Goal: Check status: Check status

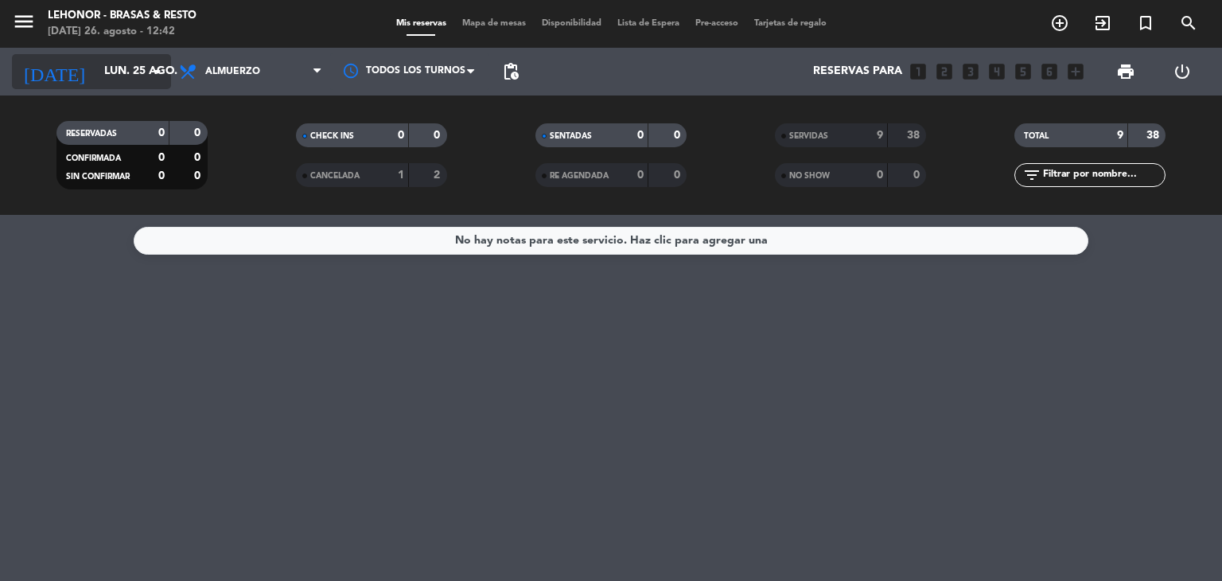
click at [123, 61] on input "lun. 25 ago." at bounding box center [171, 71] width 151 height 29
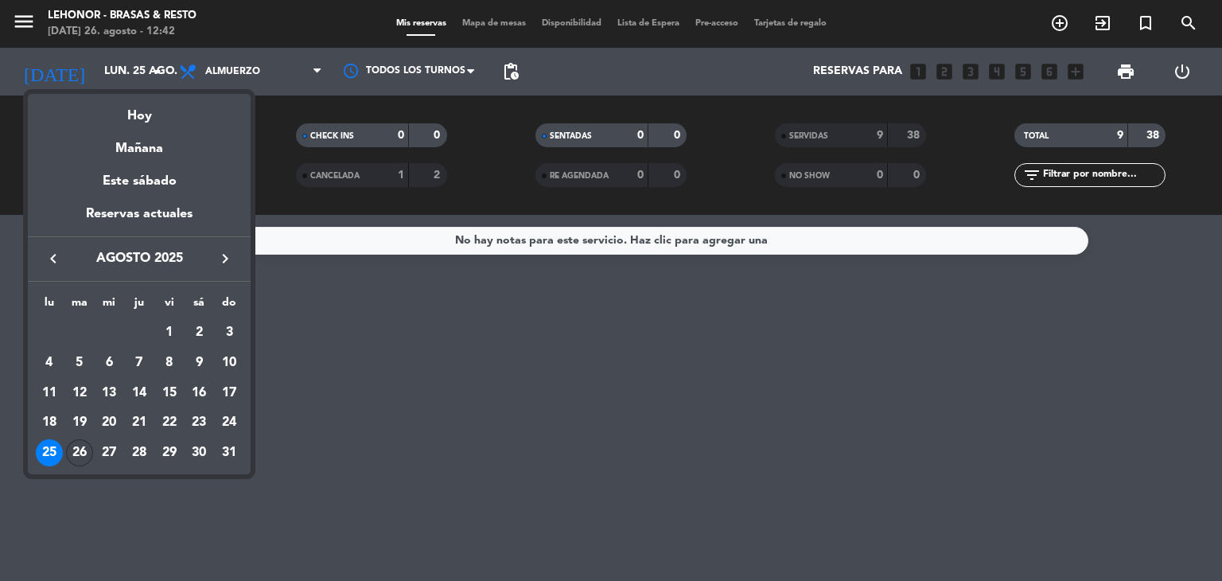
click at [78, 446] on div "26" at bounding box center [79, 452] width 27 height 27
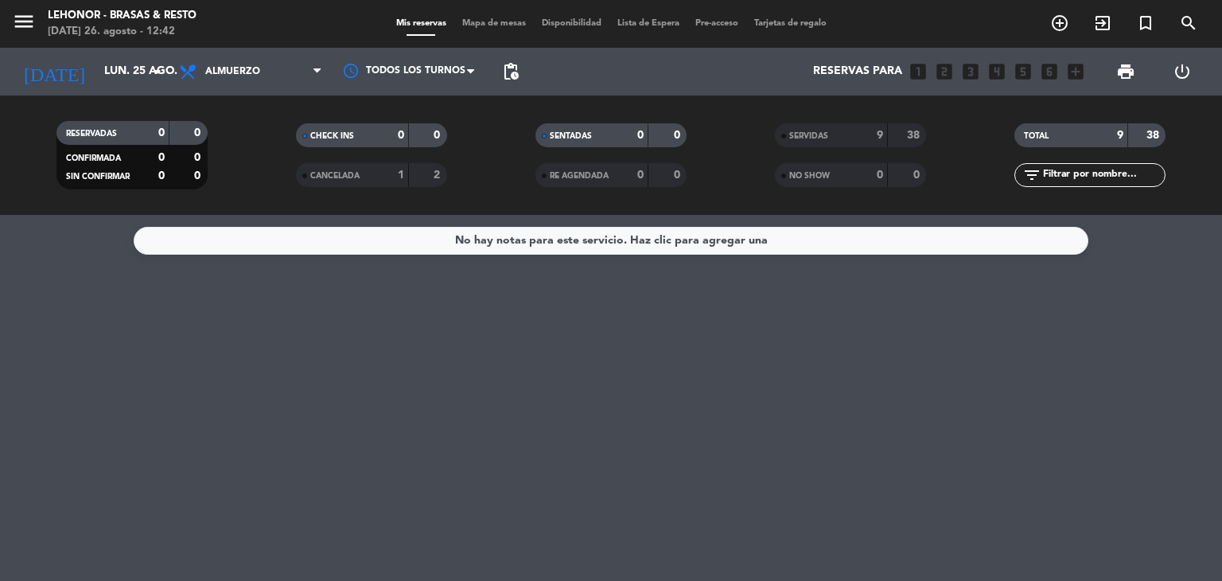
type input "[DATE]"
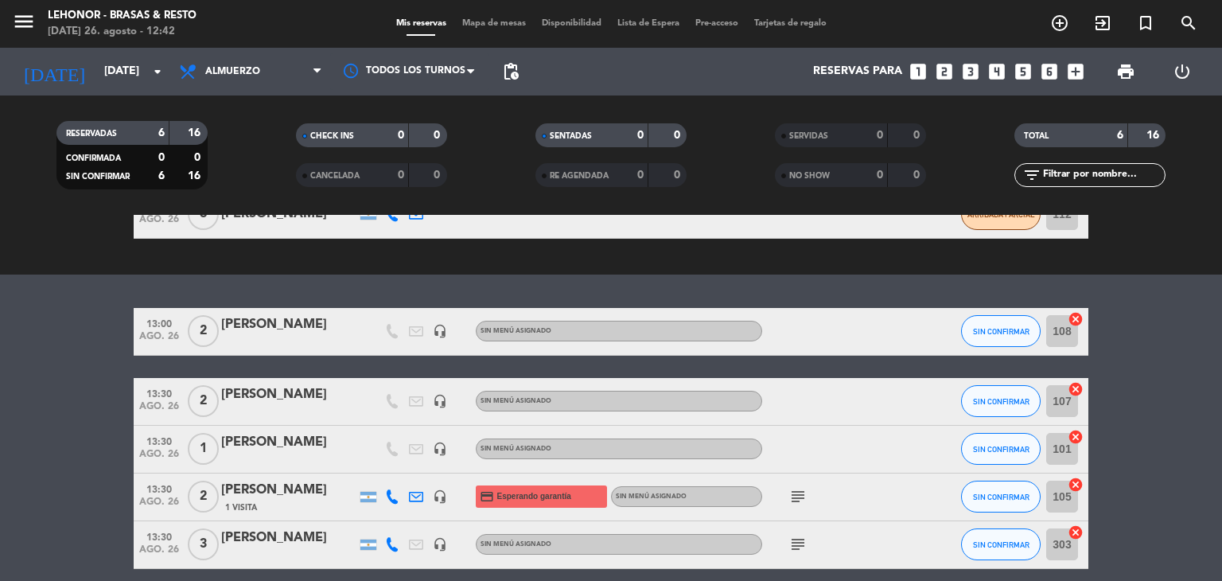
scroll to position [239, 0]
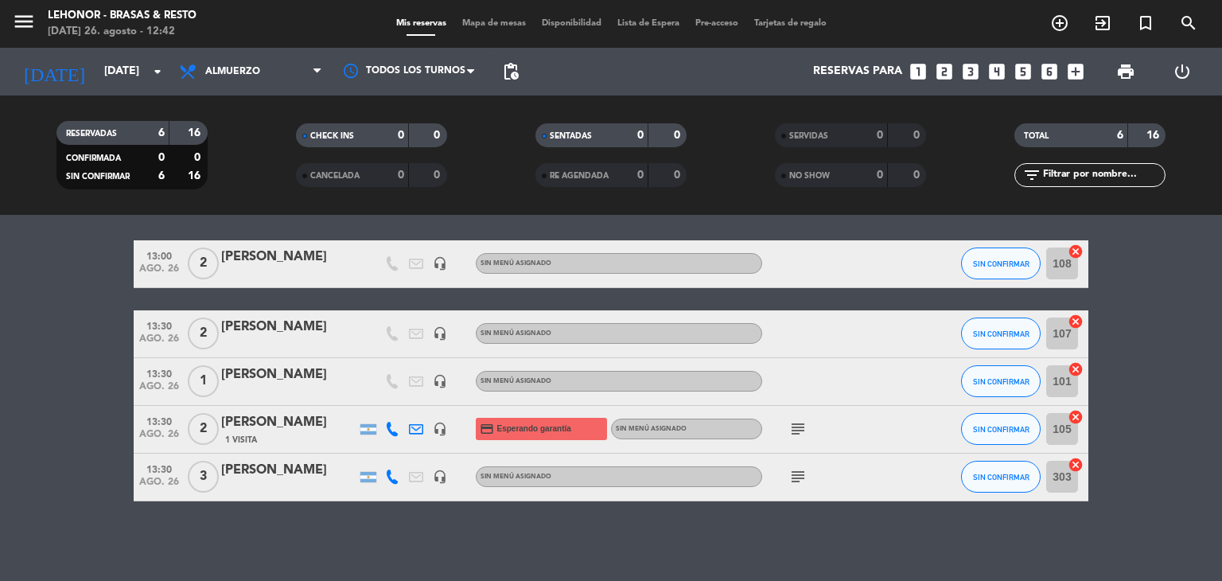
click at [793, 435] on icon "subject" at bounding box center [798, 428] width 19 height 19
click at [793, 434] on icon "subject" at bounding box center [798, 428] width 19 height 19
click at [794, 478] on icon "subject" at bounding box center [798, 476] width 19 height 19
click at [799, 416] on div "subject" at bounding box center [833, 429] width 143 height 47
click at [796, 425] on icon "subject" at bounding box center [798, 428] width 19 height 19
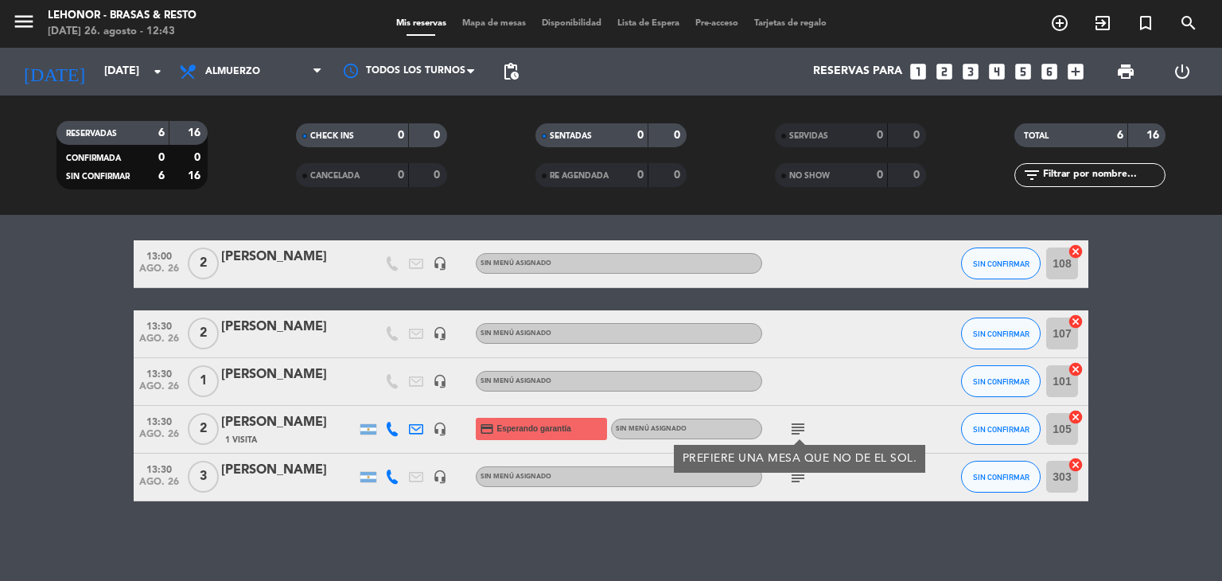
click at [796, 428] on icon "subject" at bounding box center [798, 428] width 19 height 19
click at [78, 380] on bookings-row "13:00 [DATE] 2 [PERSON_NAME] headset_mic Sin menú asignado SIN CONFIRMAR 108 ca…" at bounding box center [611, 370] width 1222 height 261
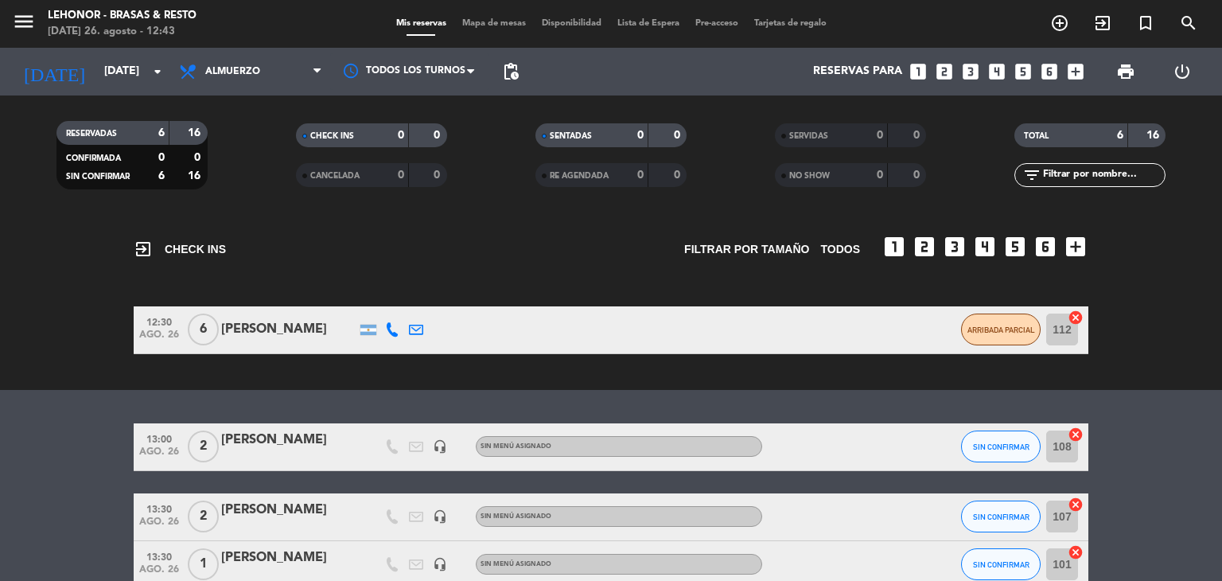
scroll to position [0, 0]
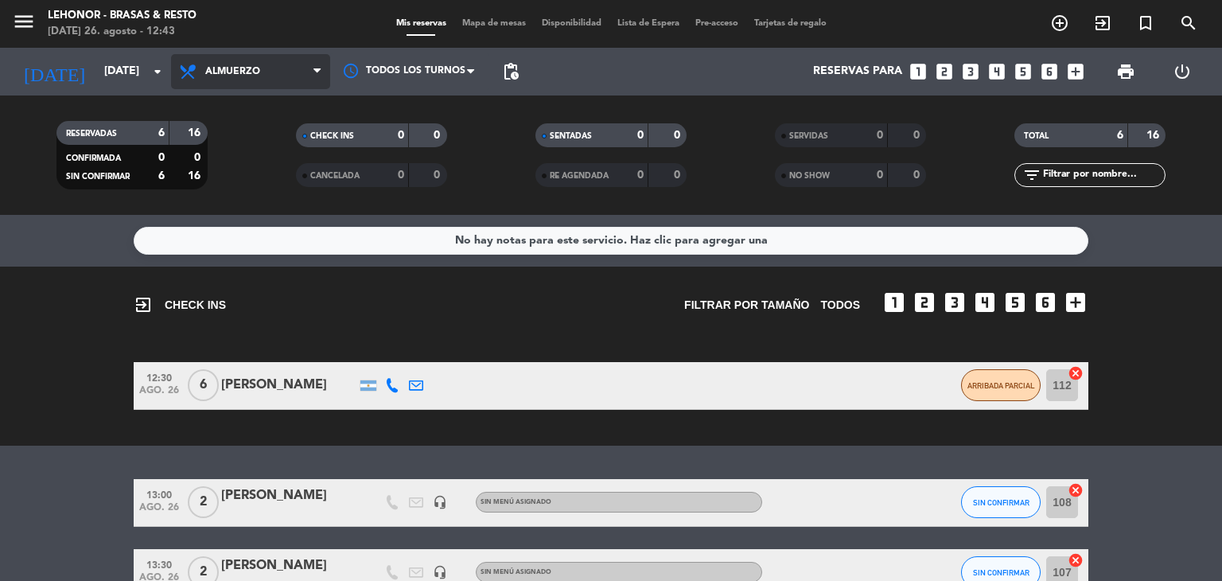
click at [222, 66] on span "Almuerzo" at bounding box center [232, 71] width 55 height 11
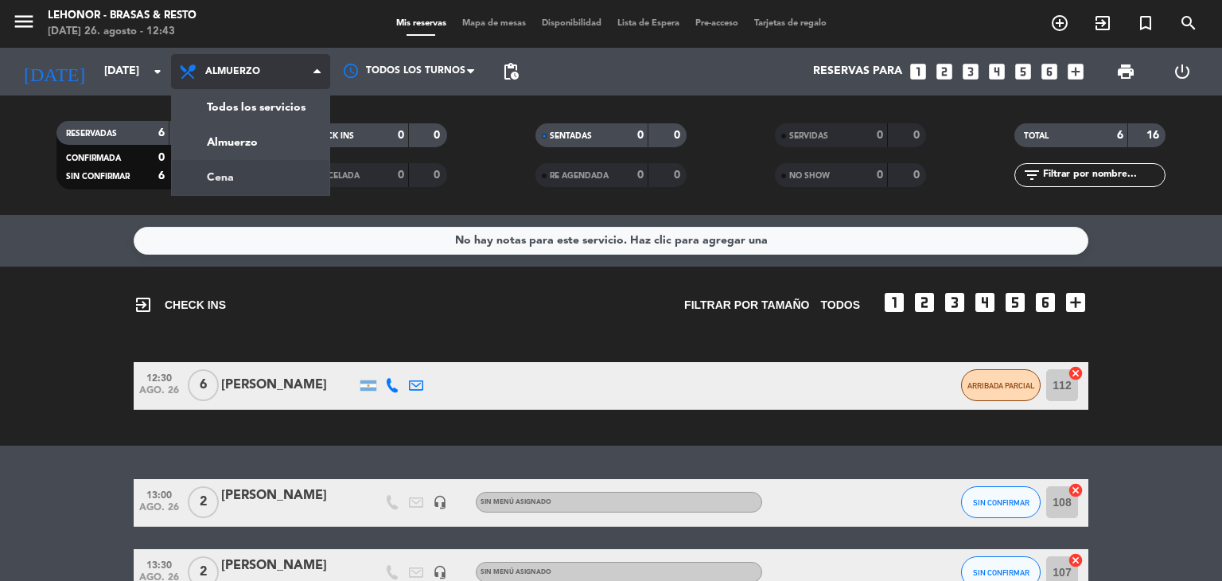
click at [220, 173] on div "menu [PERSON_NAME] - Brasas & Resto [DATE] 26. agosto - 12:43 Mis reservas Mapa…" at bounding box center [611, 107] width 1222 height 215
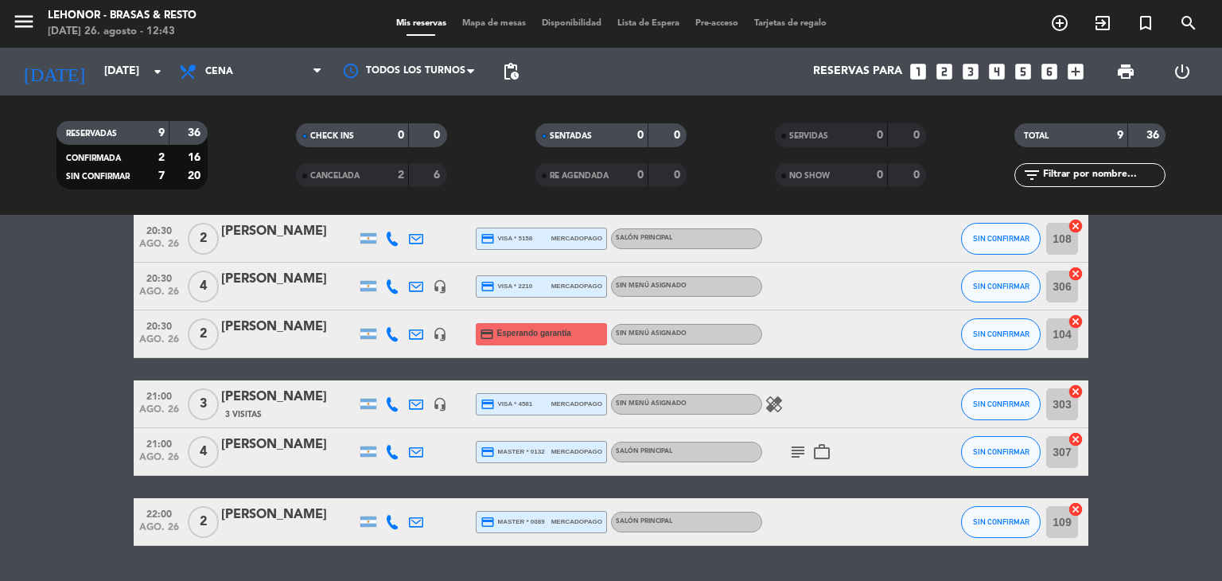
scroll to position [283, 0]
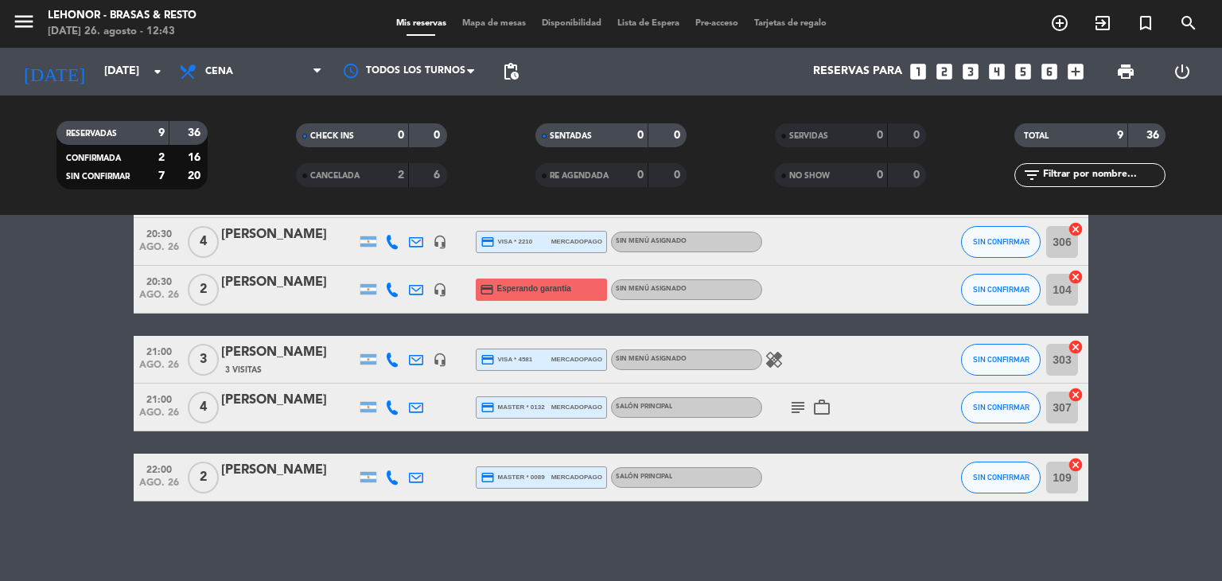
click at [799, 404] on icon "subject" at bounding box center [798, 407] width 19 height 19
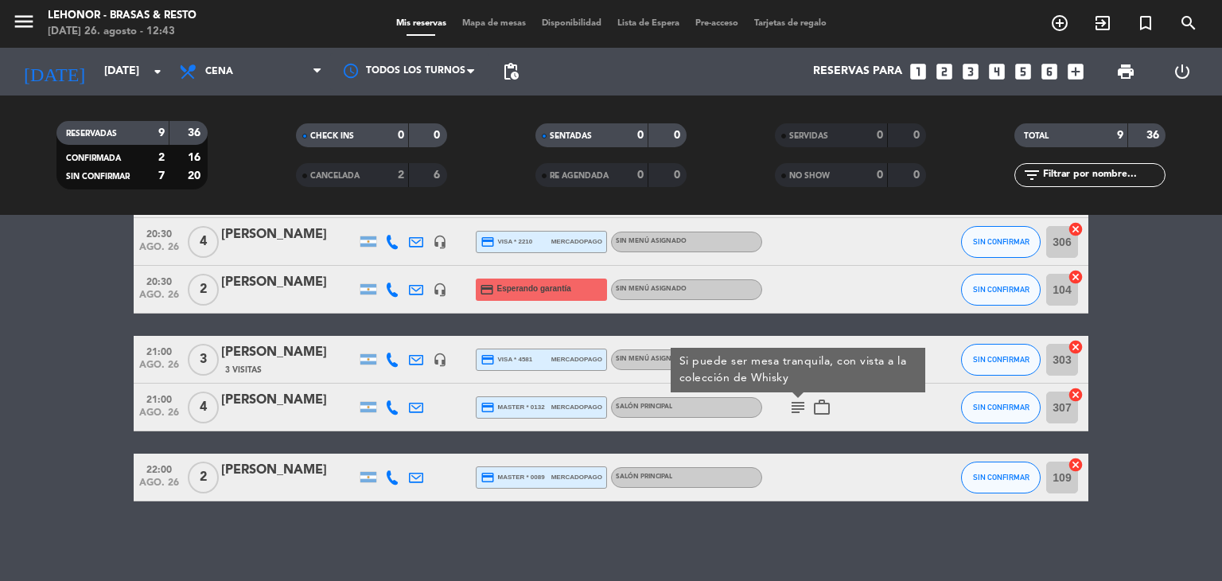
click at [799, 404] on icon "subject" at bounding box center [798, 407] width 19 height 19
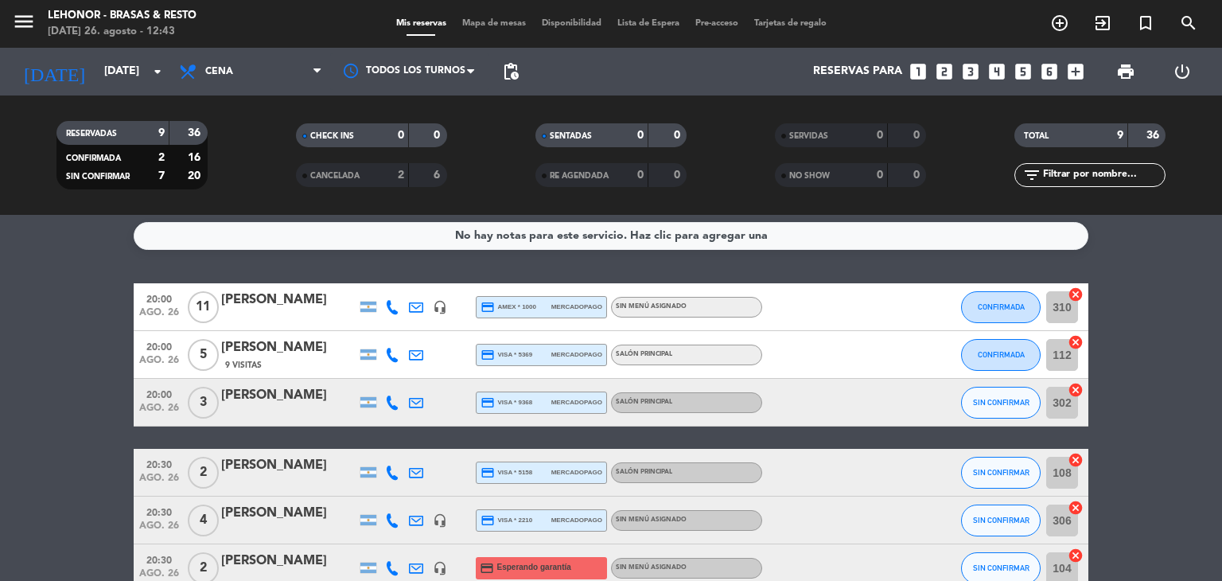
scroll to position [0, 0]
